Goal: Information Seeking & Learning: Learn about a topic

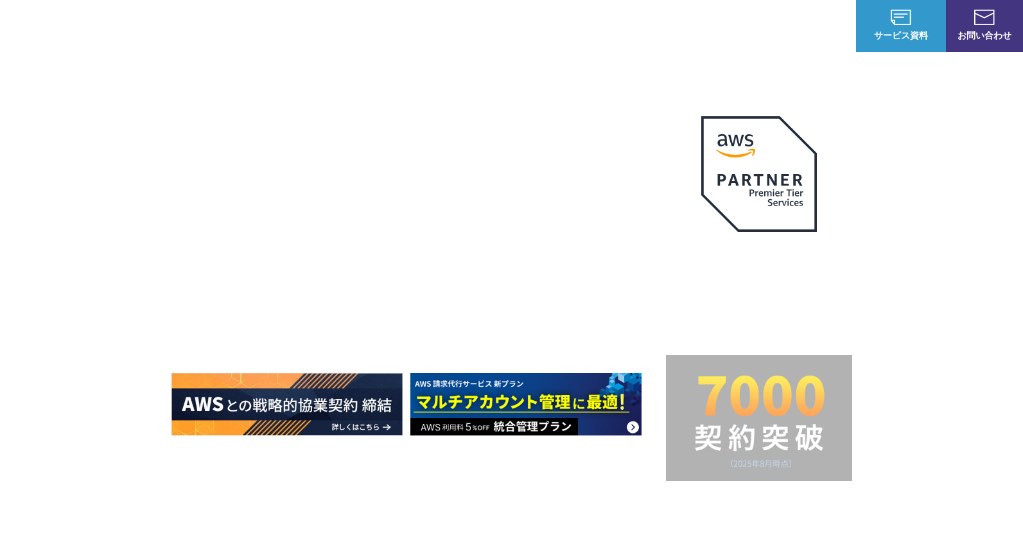
click at [85, 18] on img at bounding box center [73, 25] width 109 height 31
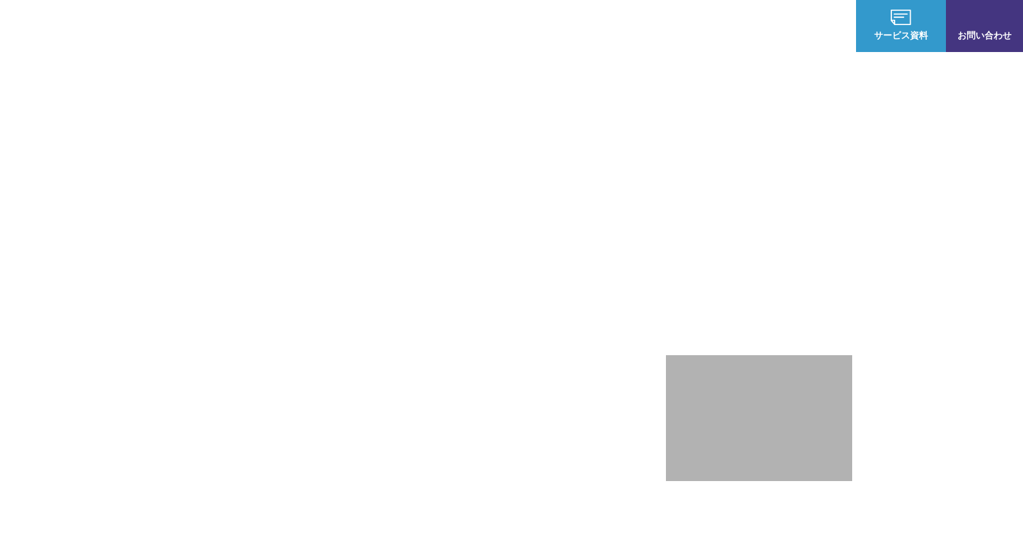
click at [259, 105] on link "AWS請求代行サービス" at bounding box center [227, 109] width 91 height 13
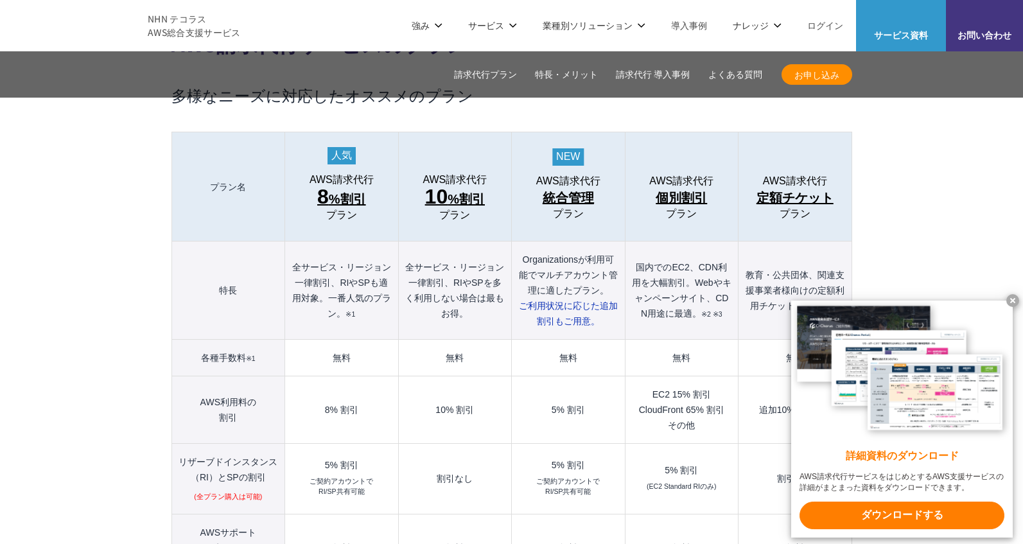
scroll to position [1370, 0]
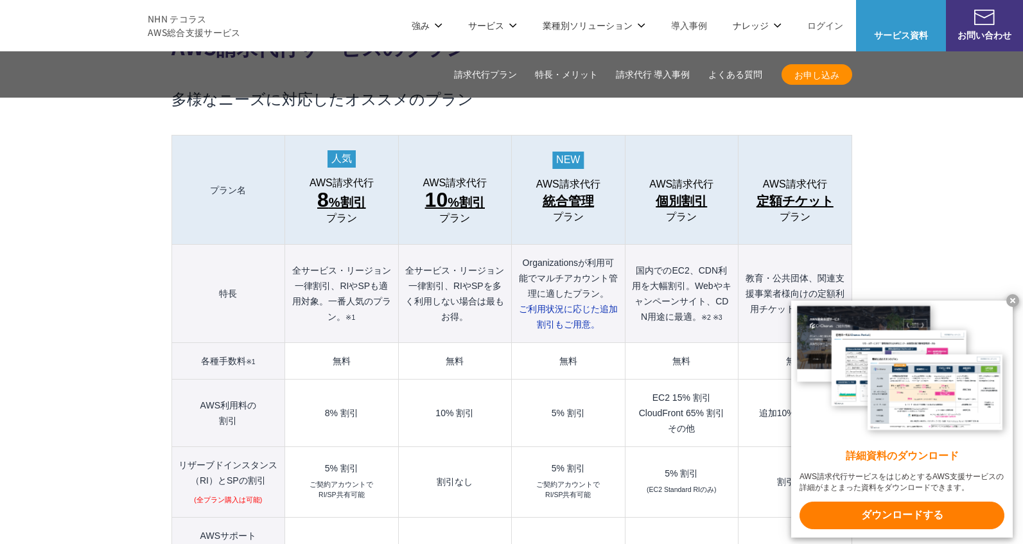
click at [1012, 295] on x-t at bounding box center [1012, 300] width 13 height 13
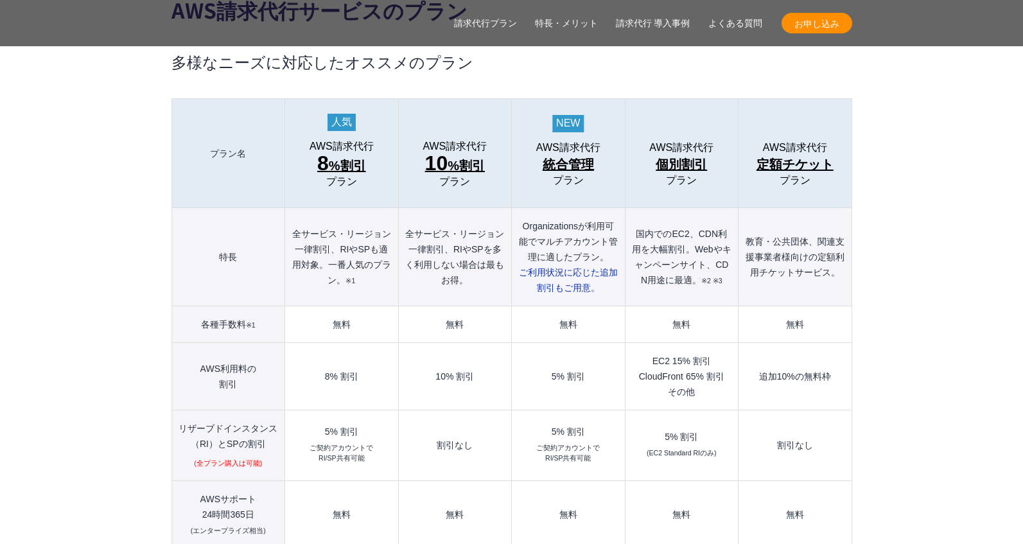
scroll to position [1408, 0]
